Goal: Find specific fact: Find contact information

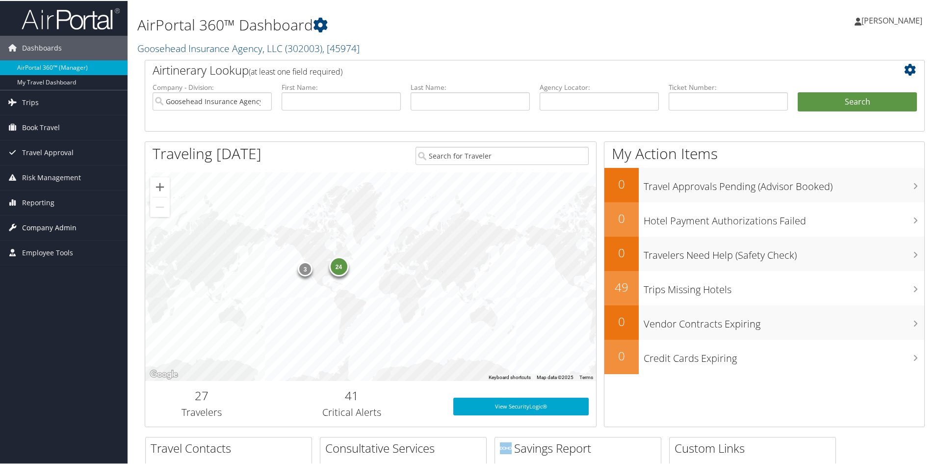
click at [56, 226] on span "Company Admin" at bounding box center [49, 226] width 54 height 25
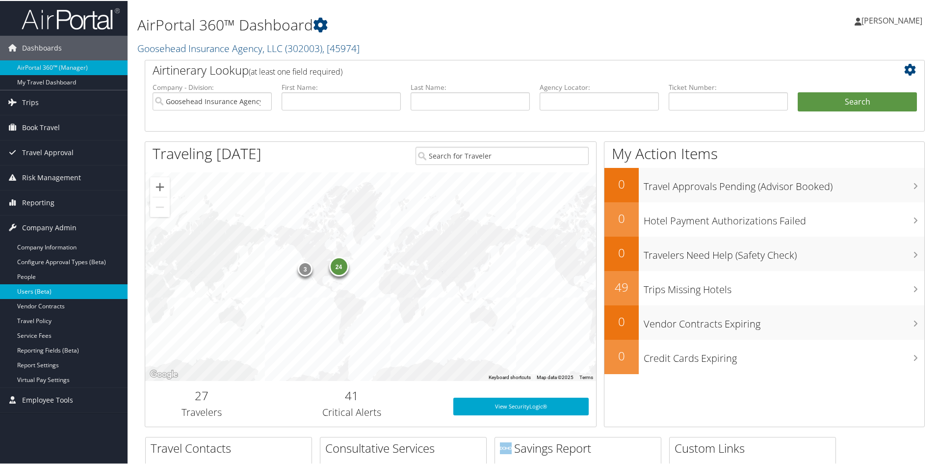
click at [53, 287] on link "Users (Beta)" at bounding box center [64, 290] width 128 height 15
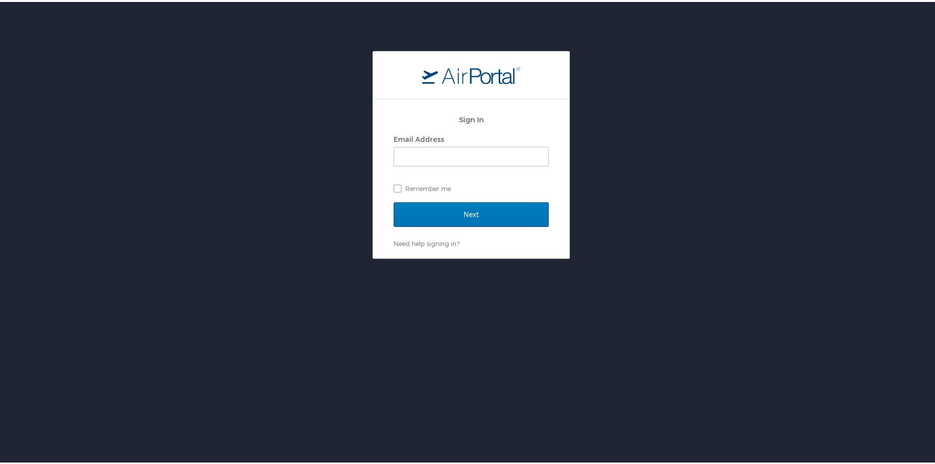
drag, startPoint x: 702, startPoint y: 170, endPoint x: 612, endPoint y: 161, distance: 90.8
click at [702, 170] on div "Sign In Email Address Remember me Next Need help signing in? Forgot password? H…" at bounding box center [471, 153] width 942 height 208
click at [465, 153] on input "Email Address" at bounding box center [471, 154] width 154 height 19
click at [677, 219] on div "Sign In Email Address Remember me Next Need help signing in? Forgot password? H…" at bounding box center [471, 153] width 942 height 208
click at [226, 128] on div "Sign In Email Address Remember me Next Need help signing in? Forgot password? H…" at bounding box center [471, 153] width 942 height 208
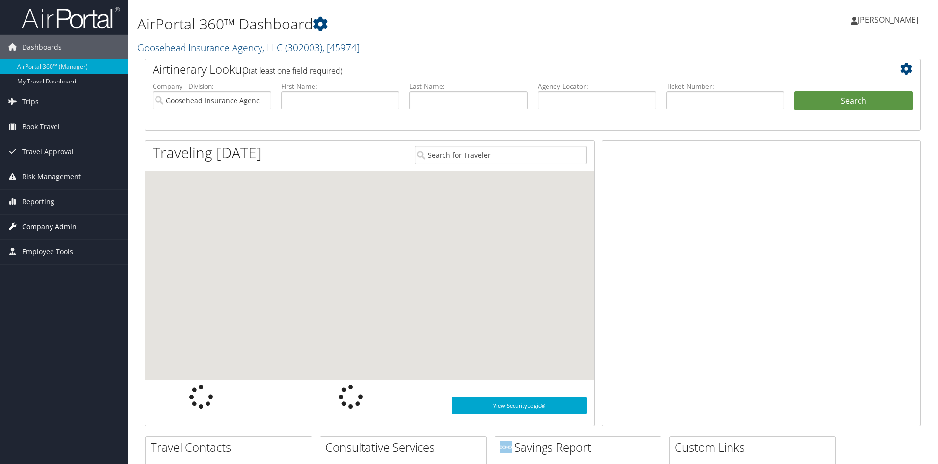
drag, startPoint x: 0, startPoint y: 0, endPoint x: 53, endPoint y: 229, distance: 235.1
click at [53, 229] on span "Company Admin" at bounding box center [49, 226] width 54 height 25
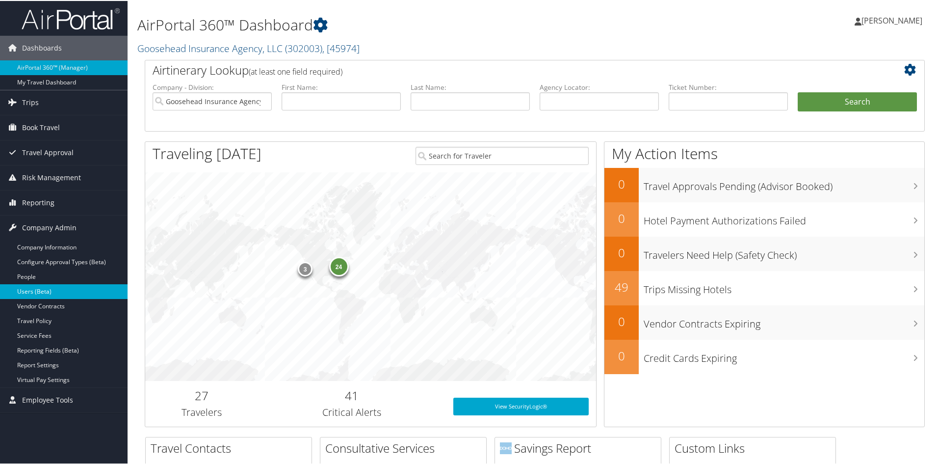
click at [40, 291] on link "Users (Beta)" at bounding box center [64, 290] width 128 height 15
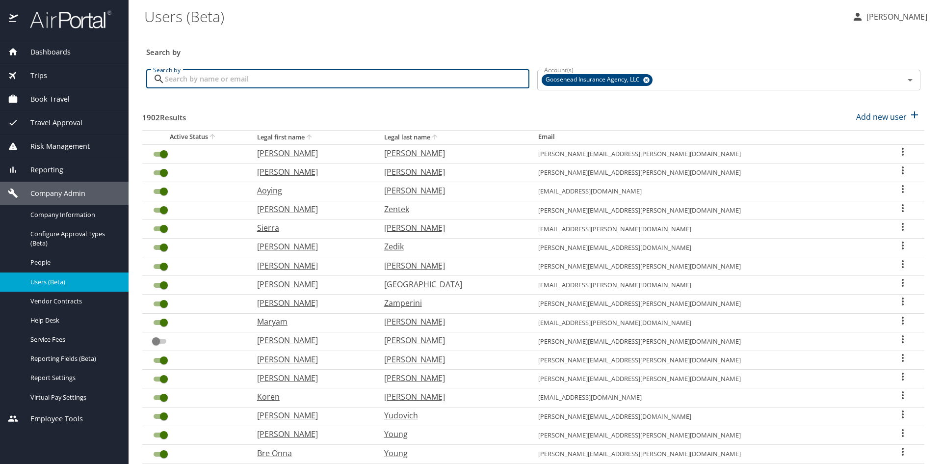
click at [373, 80] on input "Search by" at bounding box center [347, 79] width 365 height 19
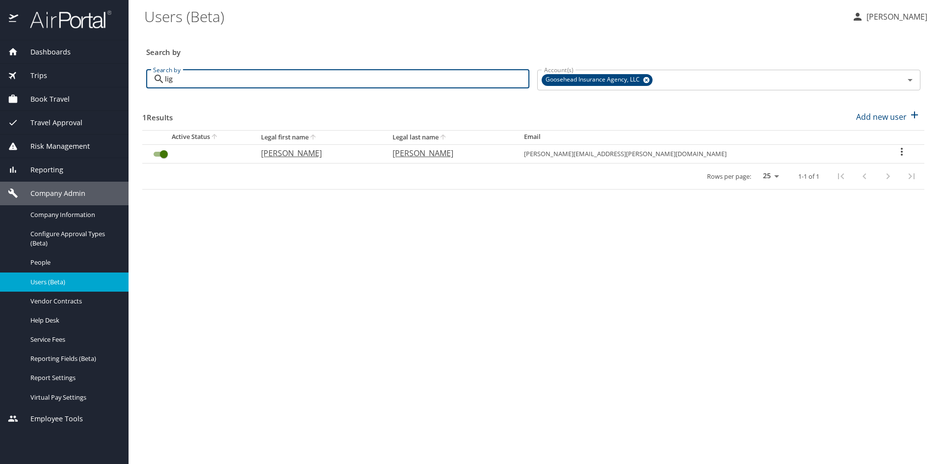
type input "lig"
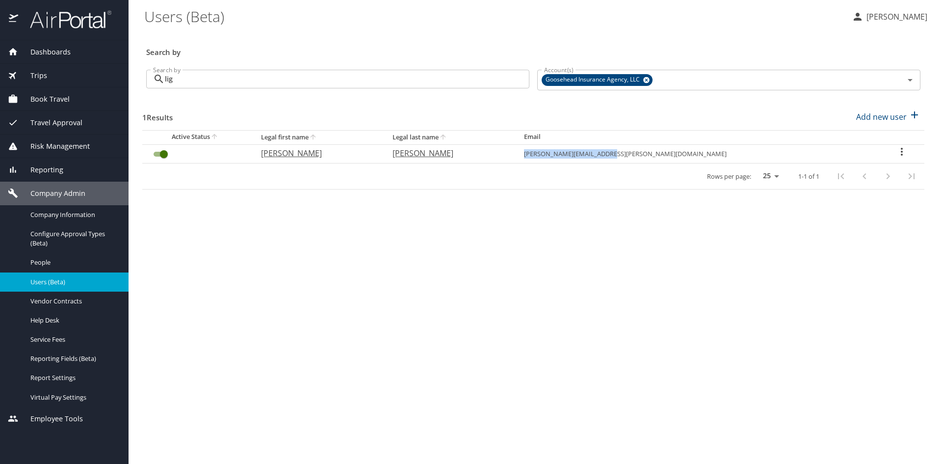
drag, startPoint x: 734, startPoint y: 158, endPoint x: 648, endPoint y: 153, distance: 86.0
click at [648, 153] on td "[PERSON_NAME][EMAIL_ADDRESS][PERSON_NAME][DOMAIN_NAME]" at bounding box center [698, 153] width 364 height 19
copy td "[PERSON_NAME][EMAIL_ADDRESS][PERSON_NAME][DOMAIN_NAME]"
drag, startPoint x: 527, startPoint y: 397, endPoint x: 134, endPoint y: 82, distance: 503.2
click at [527, 397] on main "Users (Beta) [PERSON_NAME] Search by Search by lig Search by Account(s) Goosehe…" at bounding box center [536, 232] width 814 height 464
